Goal: Task Accomplishment & Management: Use online tool/utility

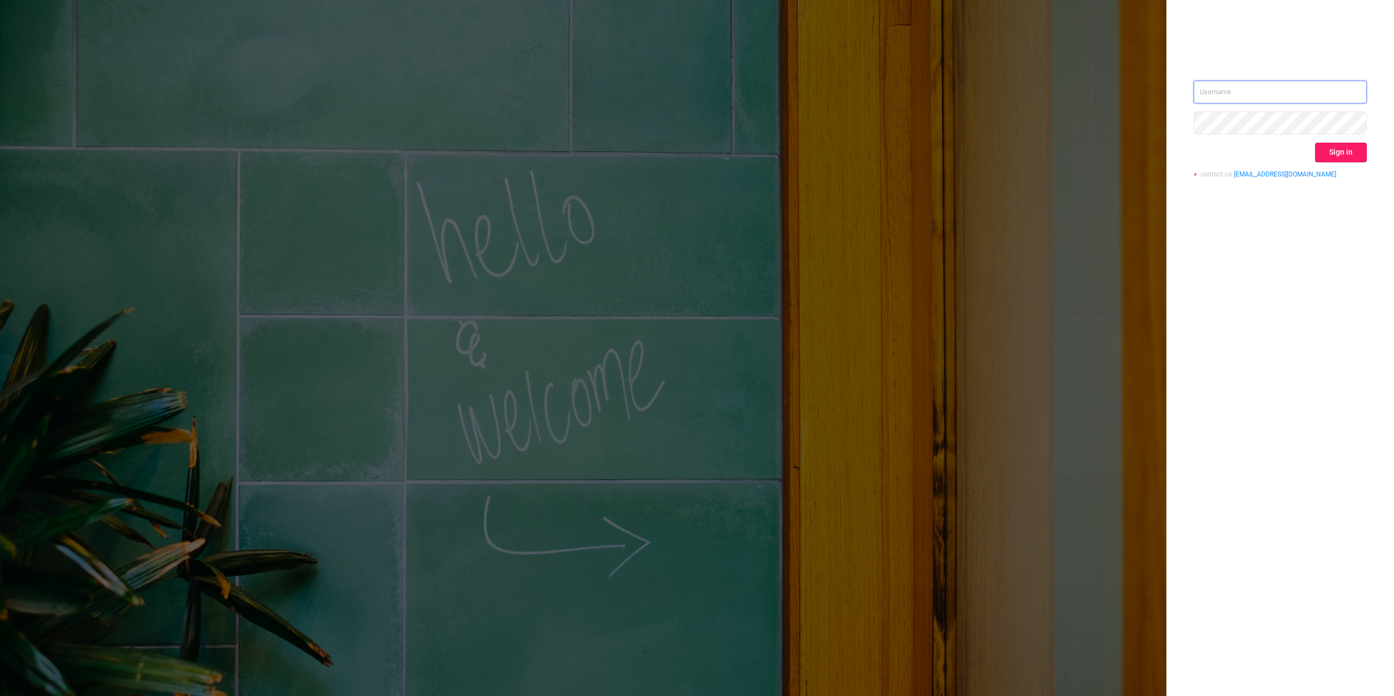
type input "[PERSON_NAME][EMAIL_ADDRESS][DOMAIN_NAME]"
click at [1340, 151] on button "Sign in" at bounding box center [1341, 153] width 52 height 20
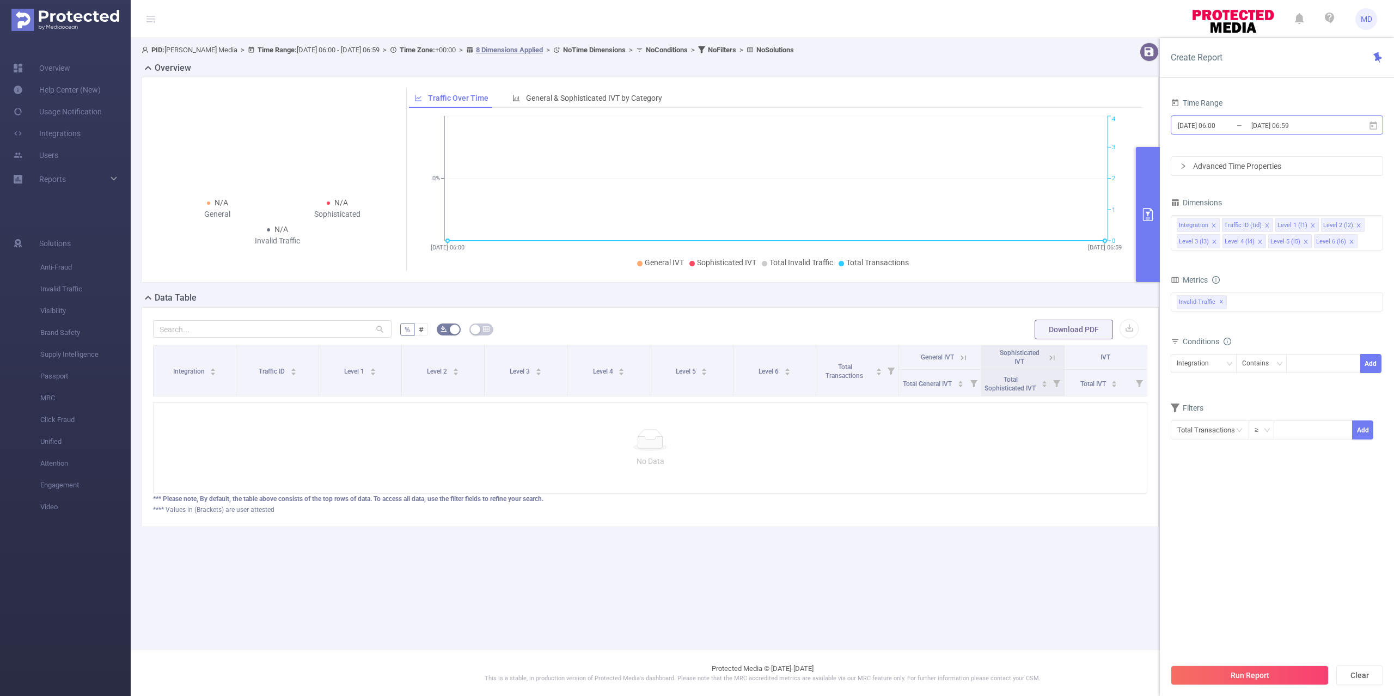
click at [1252, 122] on input "[DATE] 06:59" at bounding box center [1294, 125] width 88 height 15
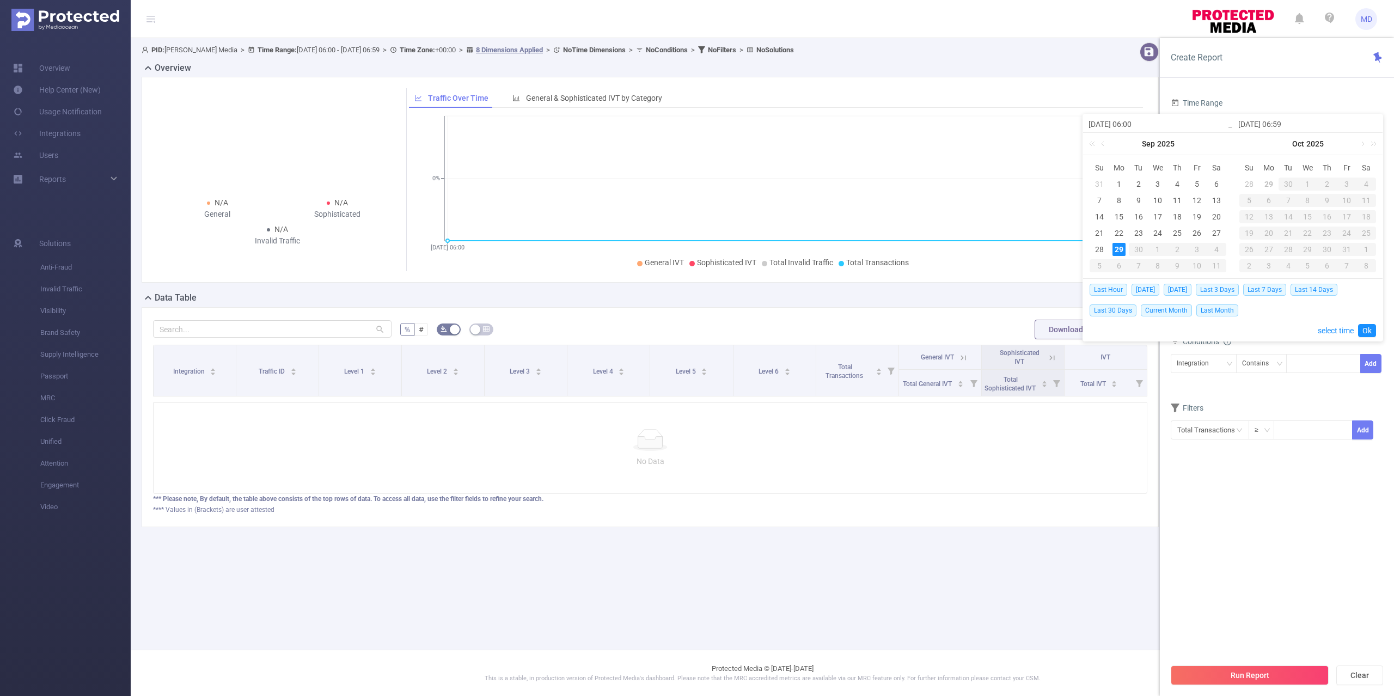
click at [1194, 606] on section "Time Range [DATE] 06:00 _ [DATE] 06:59 Advanced Time Properties Dimensions Inte…" at bounding box center [1276, 376] width 212 height 562
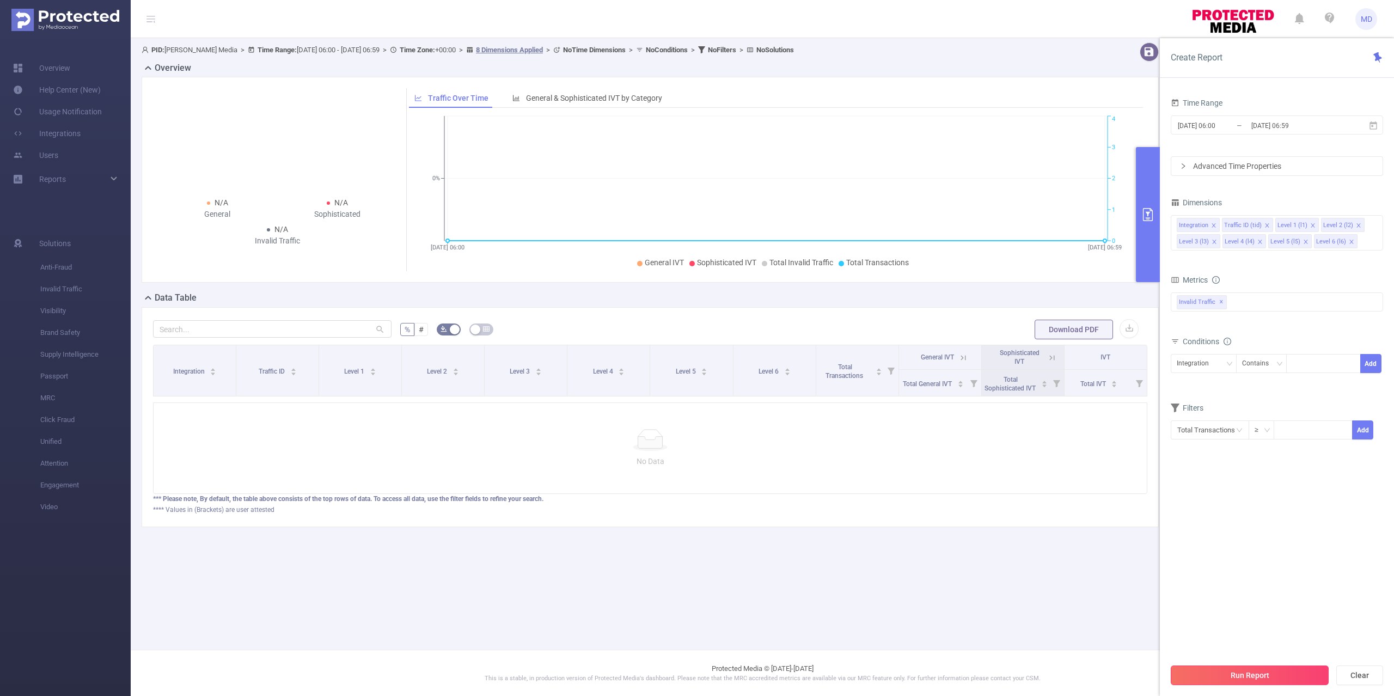
click at [1235, 678] on button "Run Report" at bounding box center [1249, 675] width 158 height 20
click at [1287, 297] on div "Invalid Traffic ✕" at bounding box center [1276, 301] width 212 height 19
click at [1190, 307] on span at bounding box center [1188, 306] width 9 height 9
click at [1289, 523] on section "Time Range [DATE] 06:00 _ [DATE] 06:59 Advanced Time Properties Dimensions Inte…" at bounding box center [1276, 376] width 212 height 562
click at [1305, 366] on div at bounding box center [1323, 363] width 63 height 18
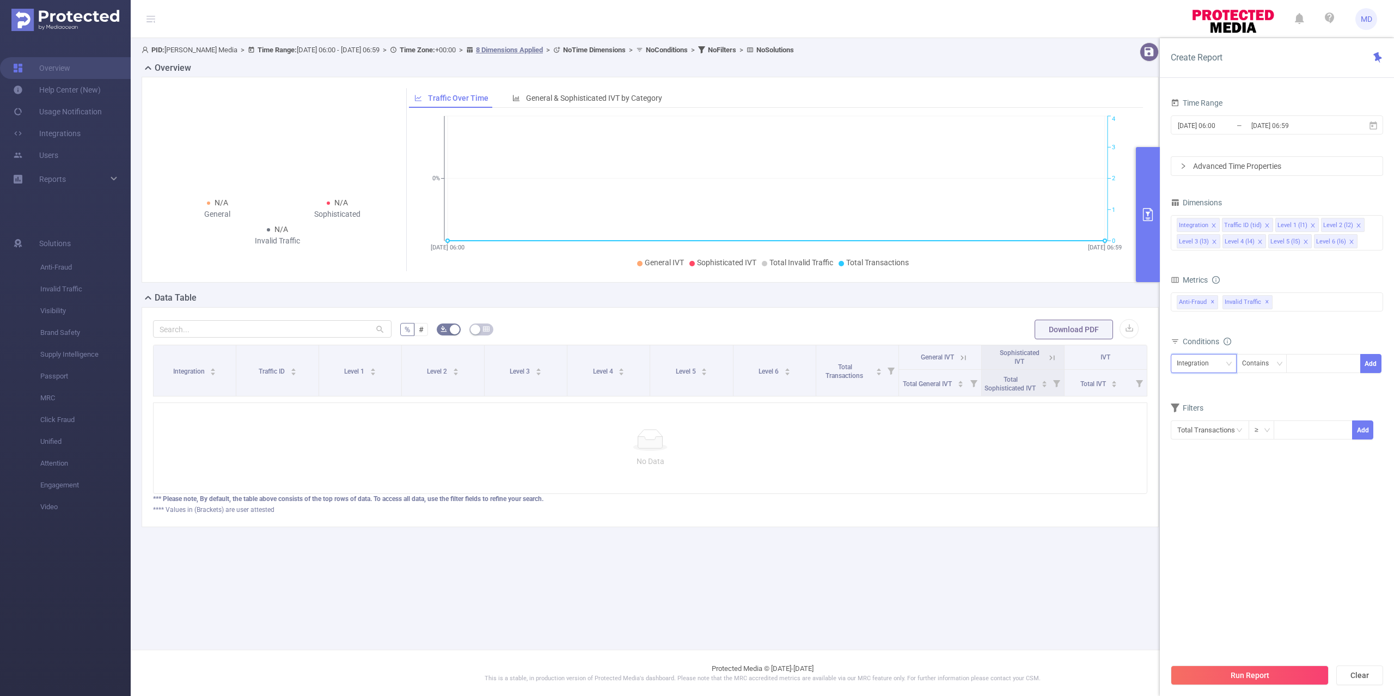
click at [1207, 360] on div "Integration" at bounding box center [1196, 363] width 40 height 18
click at [1199, 410] on li "Traffic ID (tid)" at bounding box center [1203, 404] width 66 height 17
click at [1325, 360] on div at bounding box center [1323, 363] width 63 height 18
type input "1"
type input "6"
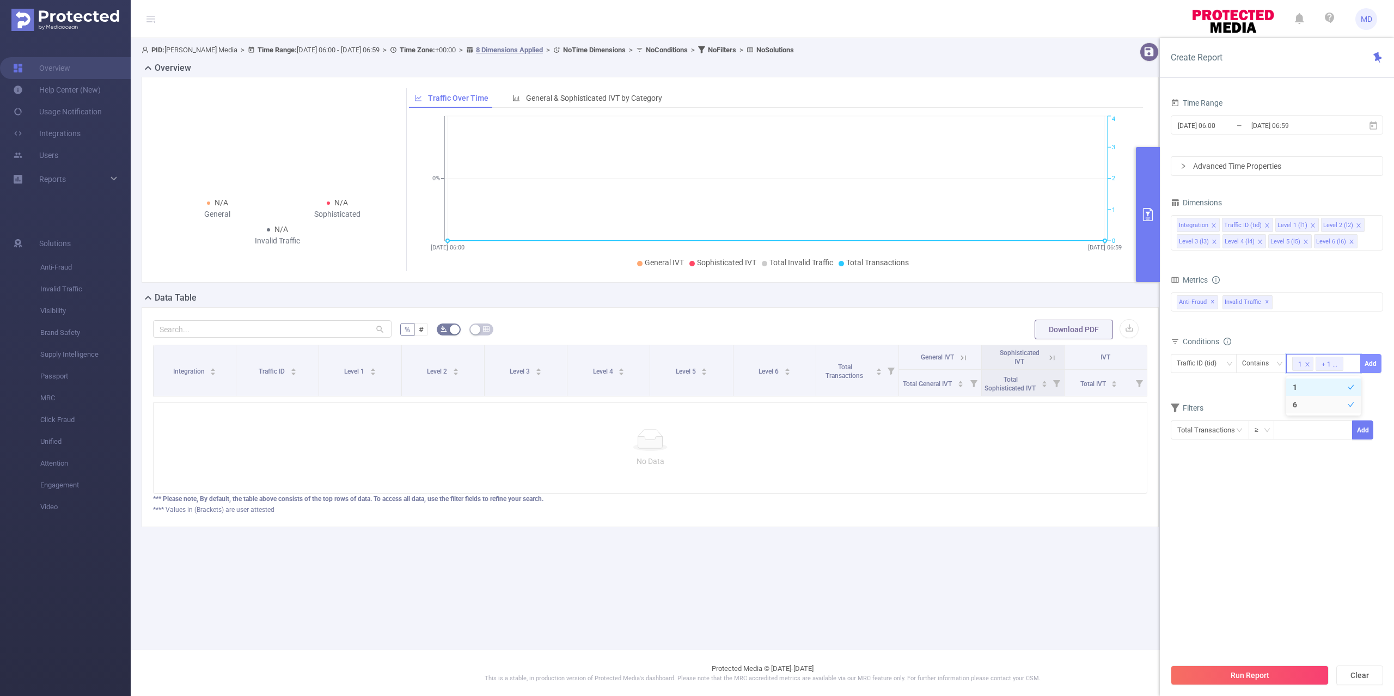
click at [1381, 366] on button "Add" at bounding box center [1370, 363] width 21 height 19
click at [1251, 673] on button "Run Report" at bounding box center [1249, 675] width 158 height 20
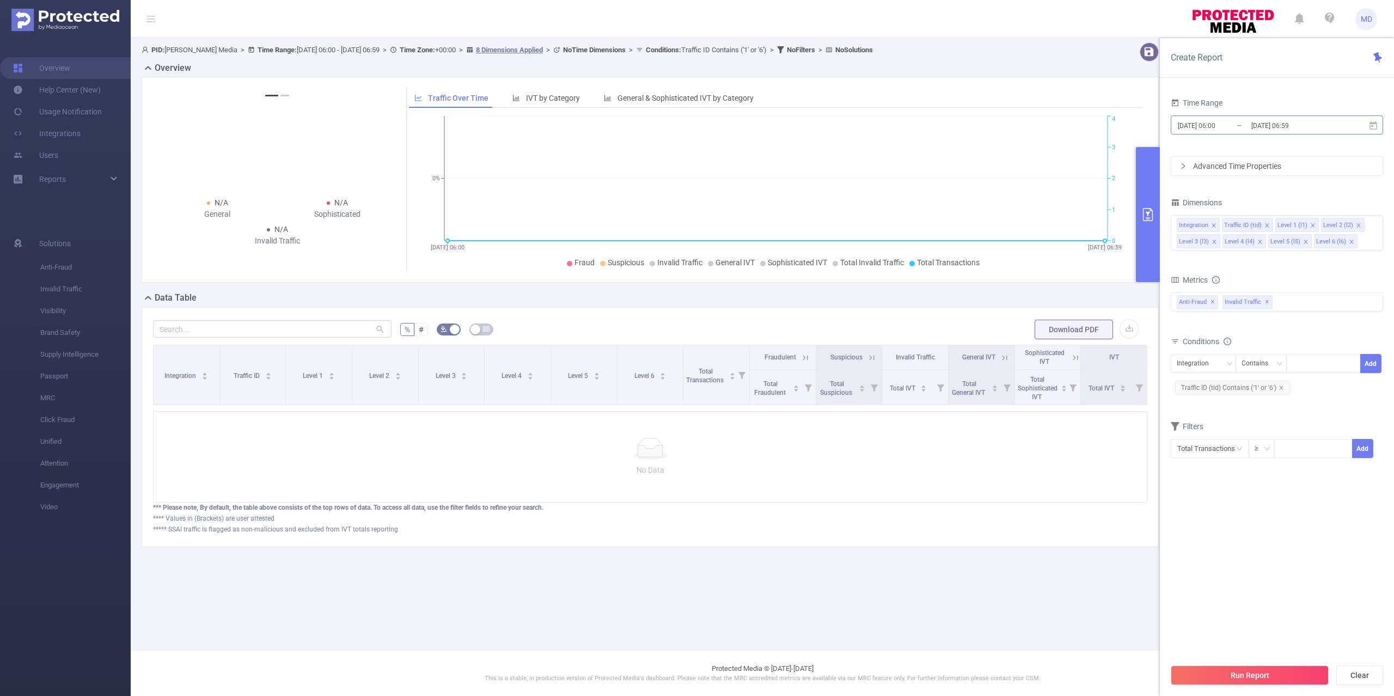
click at [1248, 123] on input "[DATE] 06:00" at bounding box center [1220, 125] width 88 height 15
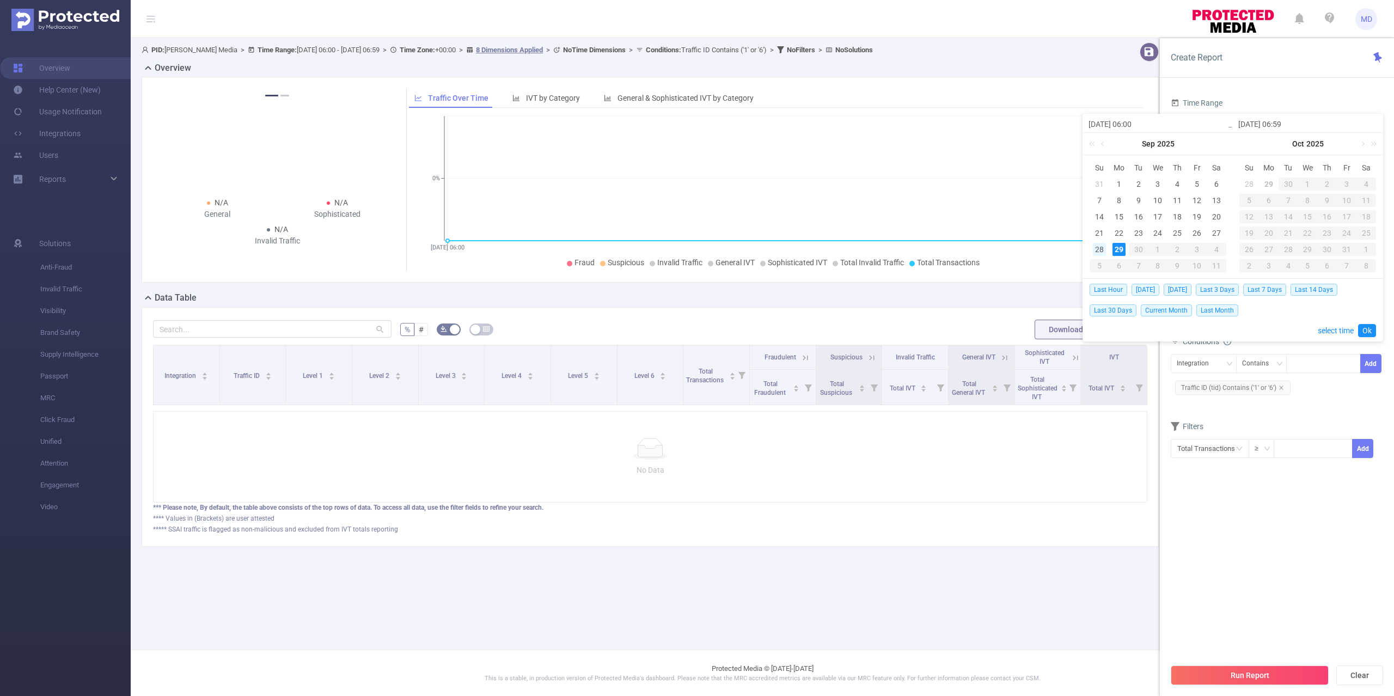
click at [1102, 251] on div "28" at bounding box center [1099, 249] width 13 height 13
click at [1103, 251] on div "28" at bounding box center [1099, 249] width 13 height 13
type input "[DATE] 06:00"
type input "[DATE] 06:59"
type input "[DATE] 06:00"
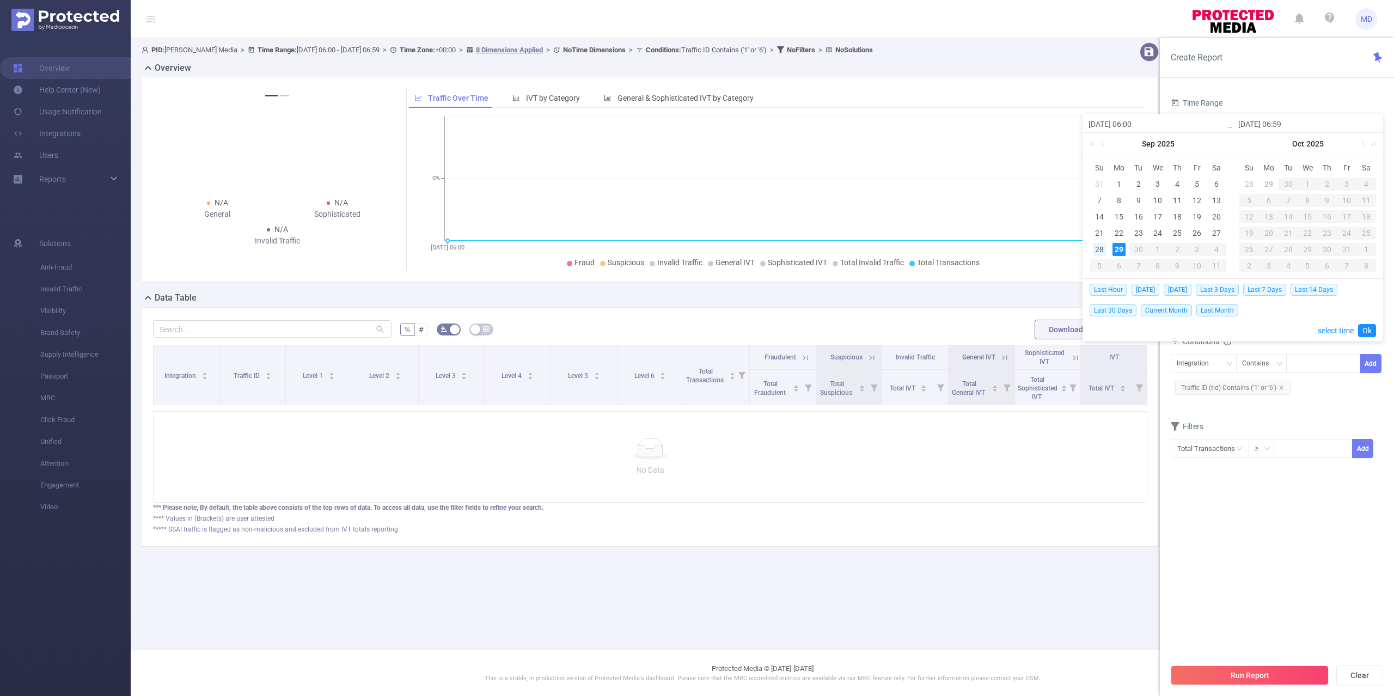
type input "[DATE] 06:59"
click at [1368, 329] on link "Ok" at bounding box center [1367, 330] width 18 height 13
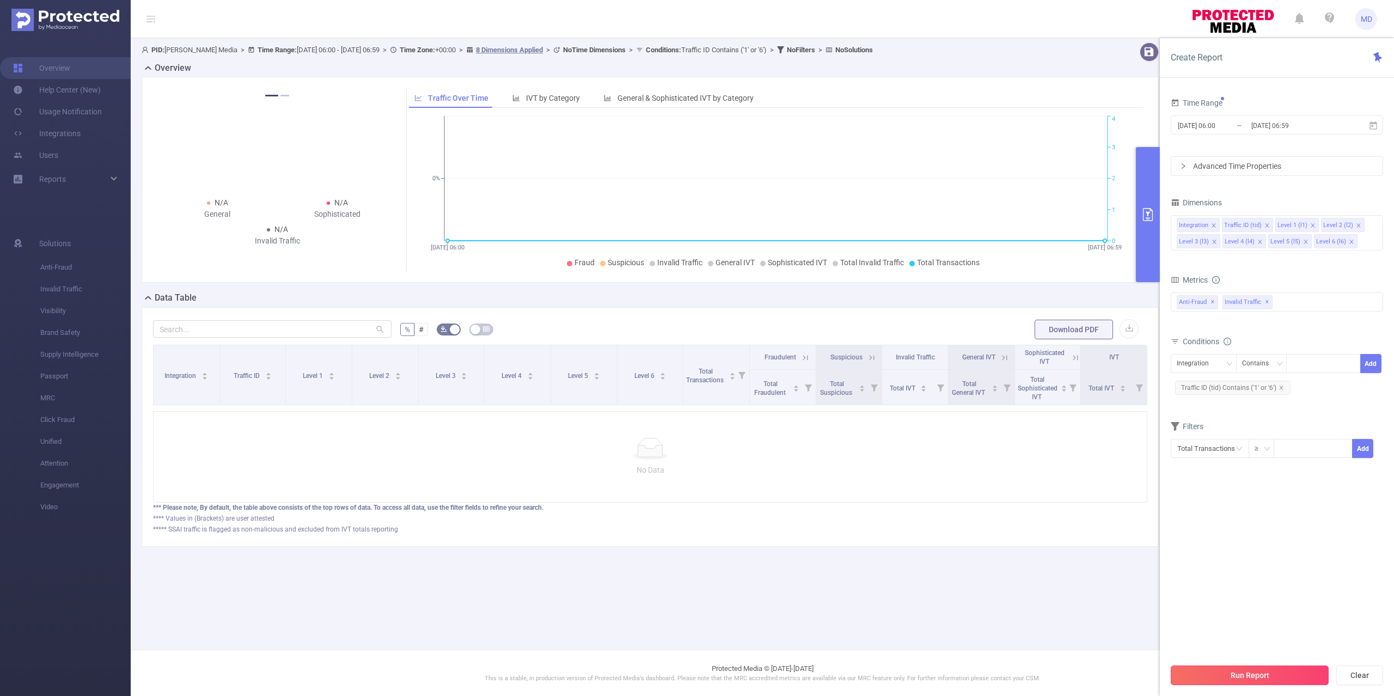
click at [1284, 669] on button "Run Report" at bounding box center [1249, 675] width 158 height 20
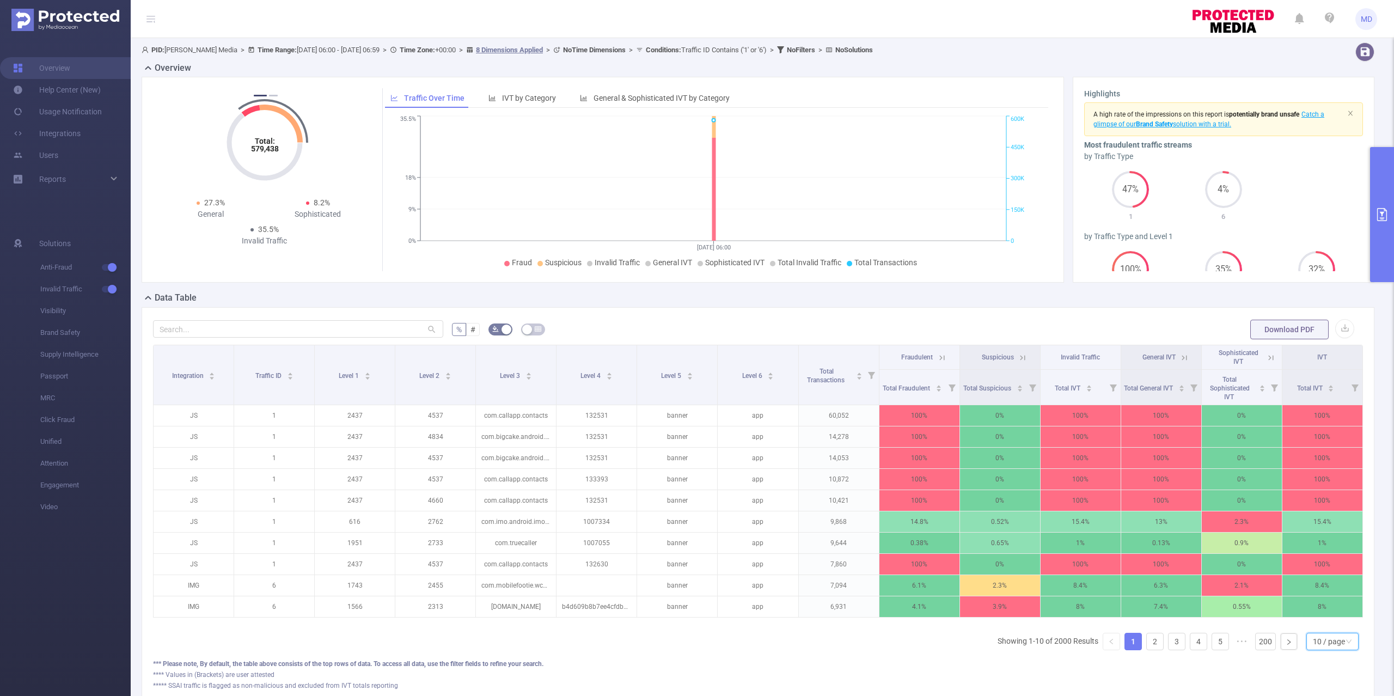
click at [1322, 649] on div "10 / page" at bounding box center [1329, 641] width 32 height 16
click at [1325, 634] on li "50 / page" at bounding box center [1320, 634] width 53 height 17
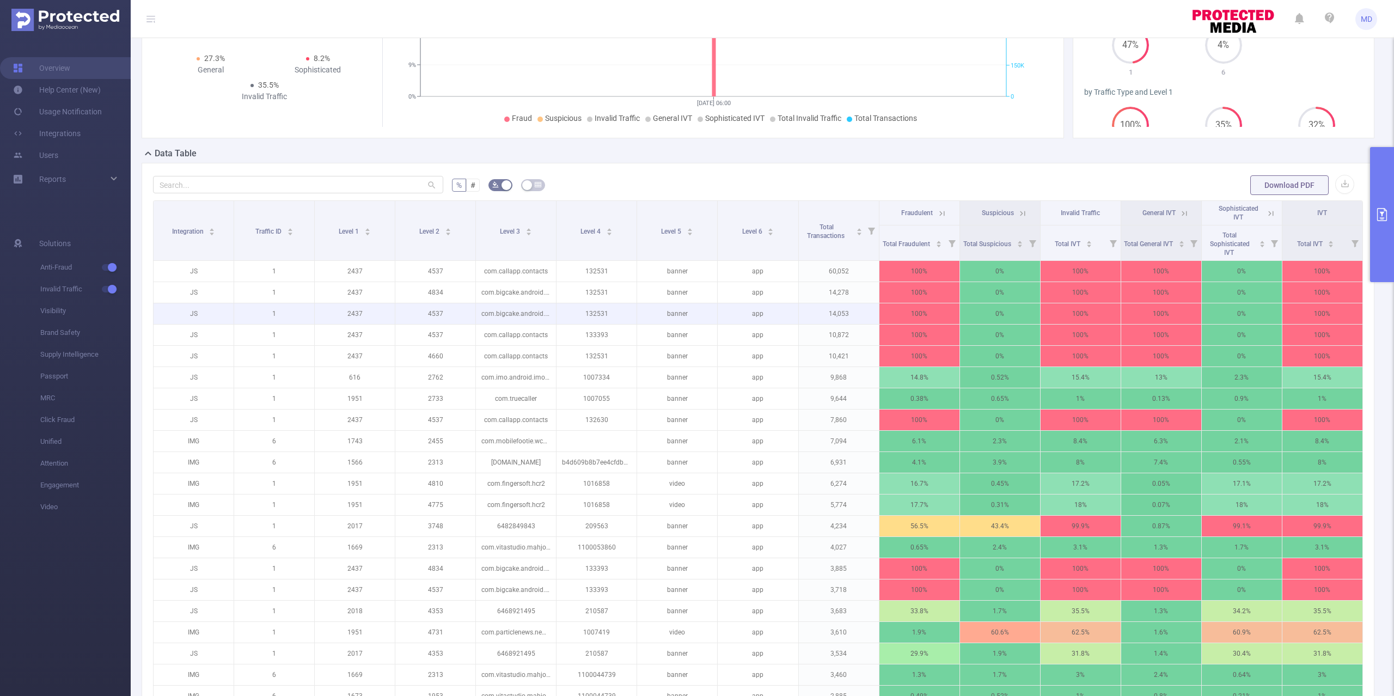
scroll to position [145, 0]
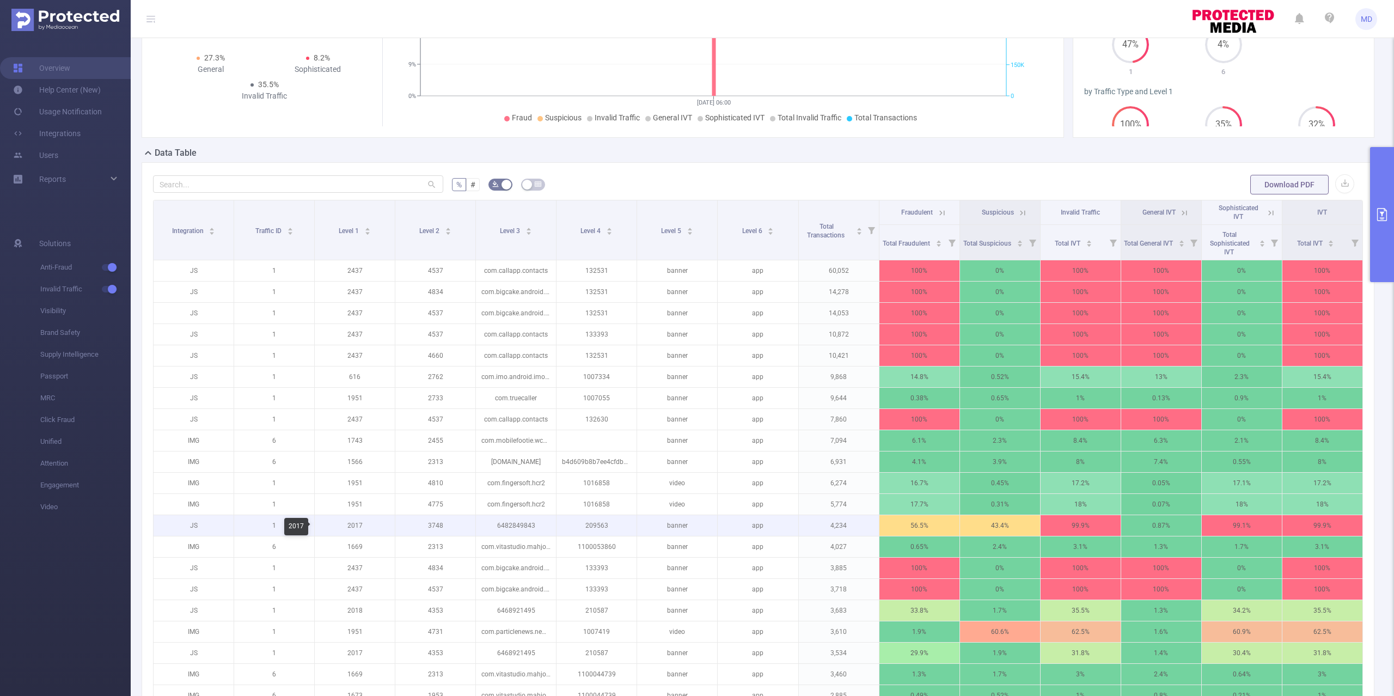
click at [353, 529] on p "2017" at bounding box center [355, 525] width 80 height 21
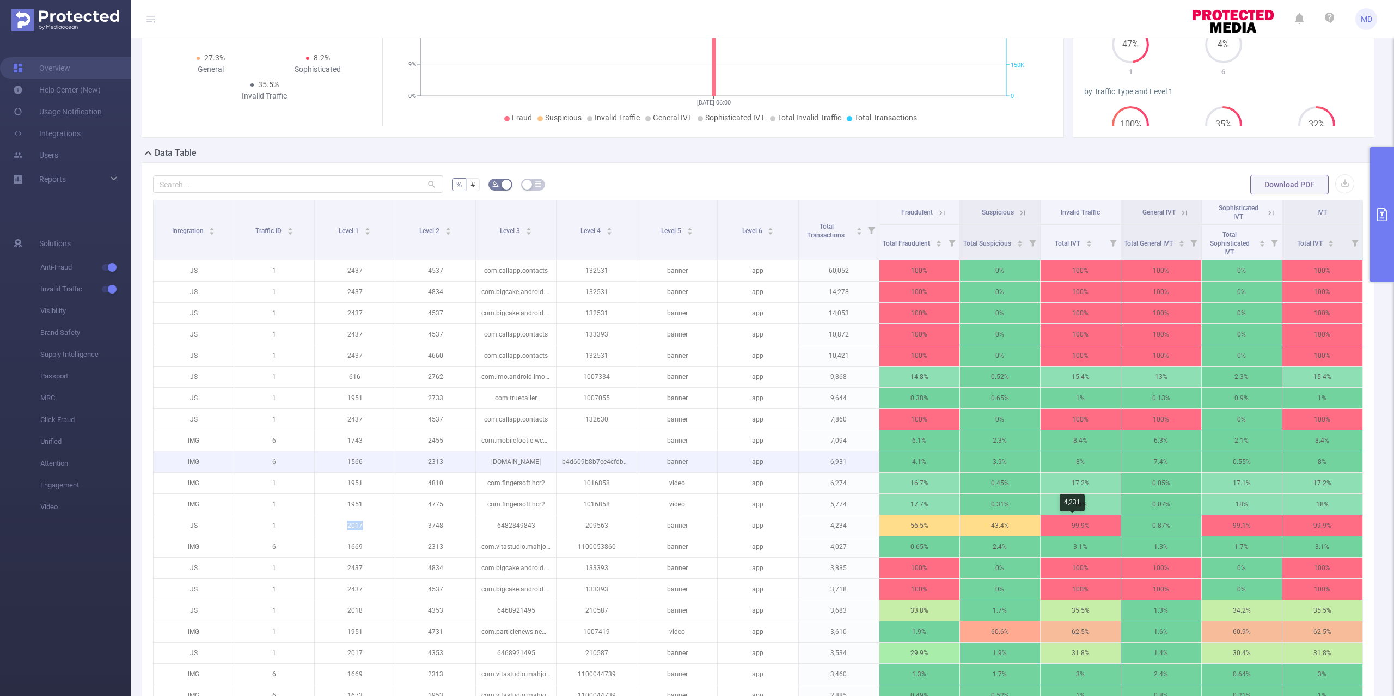
copy p "2017"
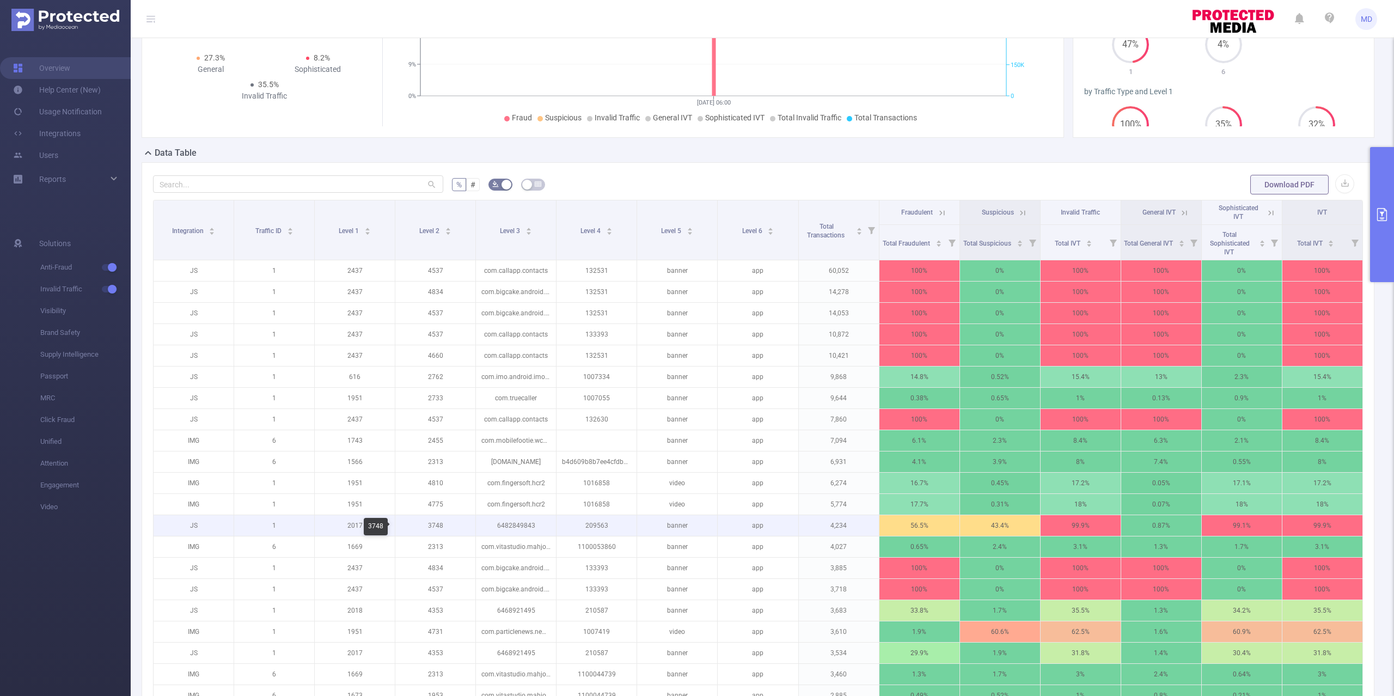
click at [433, 529] on p "3748" at bounding box center [435, 525] width 80 height 21
copy p "3748"
click at [589, 528] on p "209563" at bounding box center [596, 525] width 80 height 21
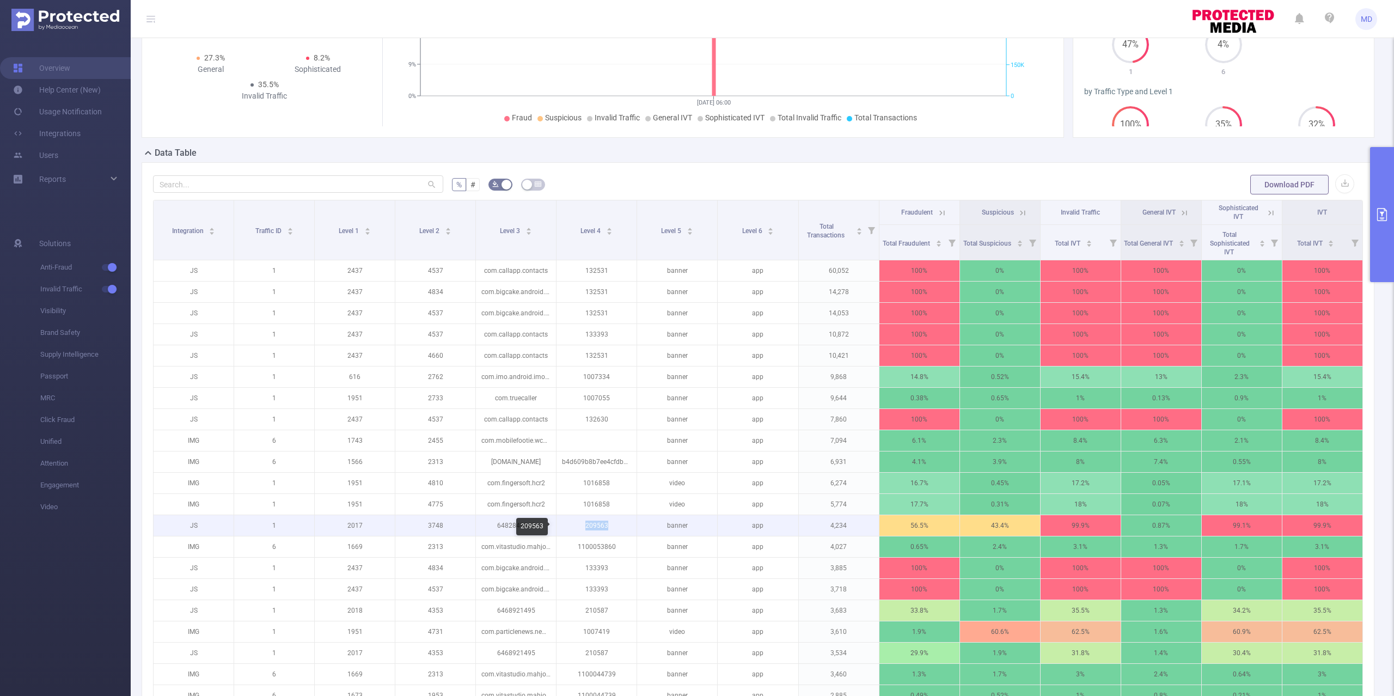
copy p "209563"
click at [592, 525] on p "209563" at bounding box center [596, 525] width 80 height 21
click at [1266, 211] on icon at bounding box center [1271, 213] width 10 height 10
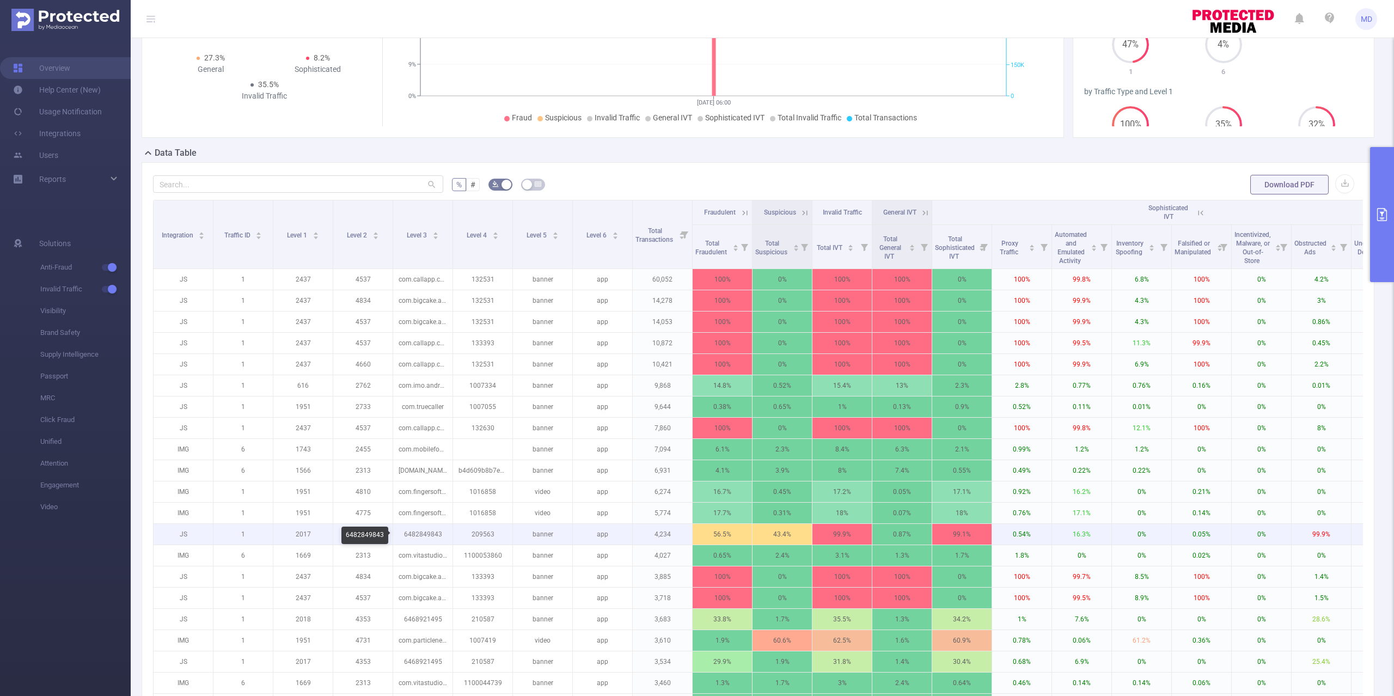
click at [420, 537] on p "6482849843" at bounding box center [422, 534] width 59 height 21
copy p "6482849843"
